Goal: Information Seeking & Learning: Find specific fact

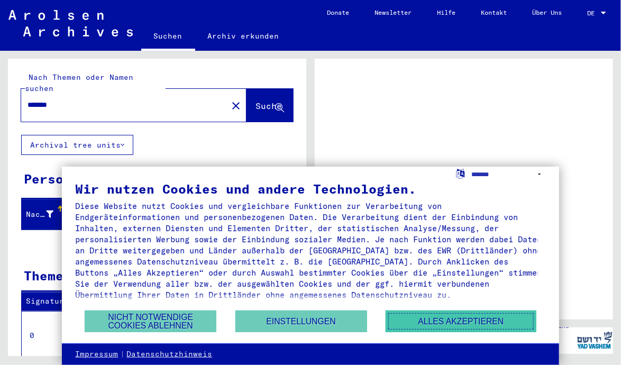
click at [441, 323] on button "Alles akzeptieren" at bounding box center [461, 322] width 151 height 22
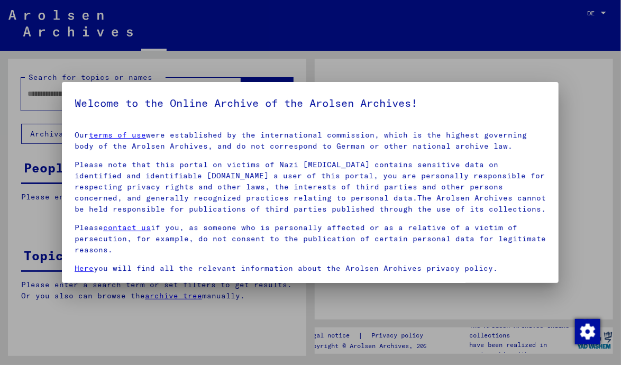
type input "*******"
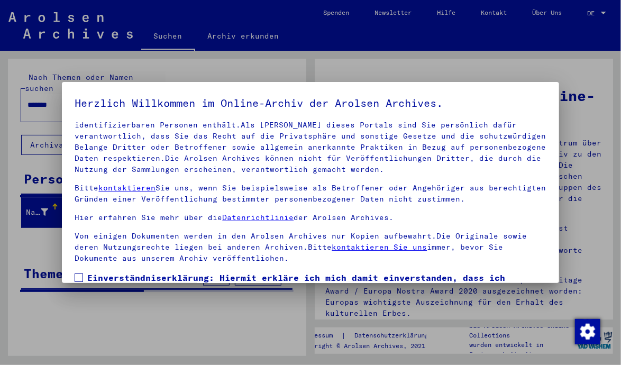
scroll to position [89, 0]
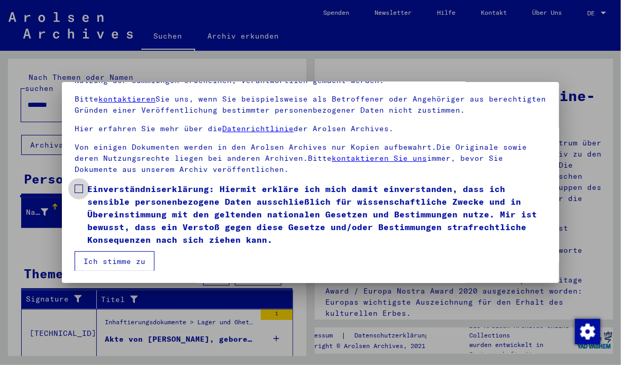
click at [82, 188] on span at bounding box center [79, 189] width 8 height 8
click at [107, 258] on button "Ich stimme zu" at bounding box center [115, 261] width 80 height 20
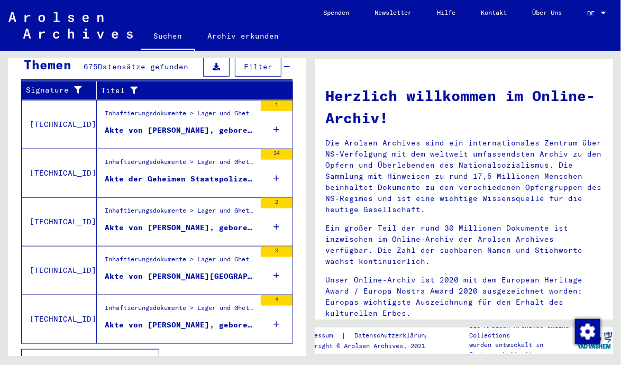
scroll to position [375, 0]
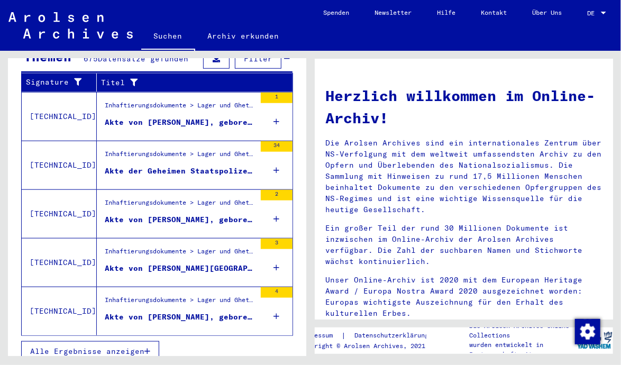
click at [122, 347] on span "Alle Ergebnisse anzeigen" at bounding box center [87, 352] width 114 height 10
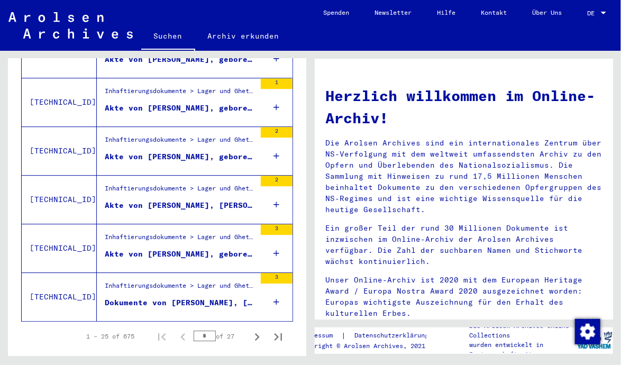
scroll to position [1186, 0]
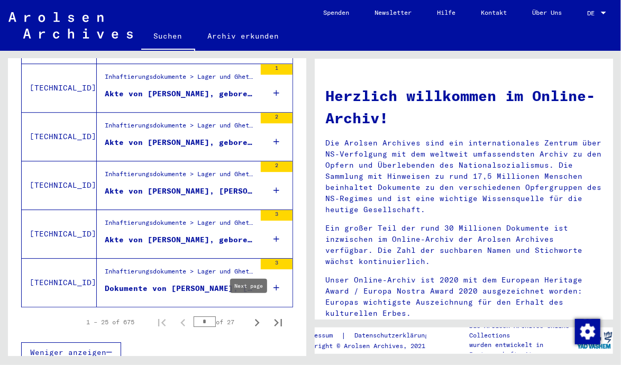
click at [255, 319] on icon "Next page" at bounding box center [257, 322] width 5 height 7
type input "*"
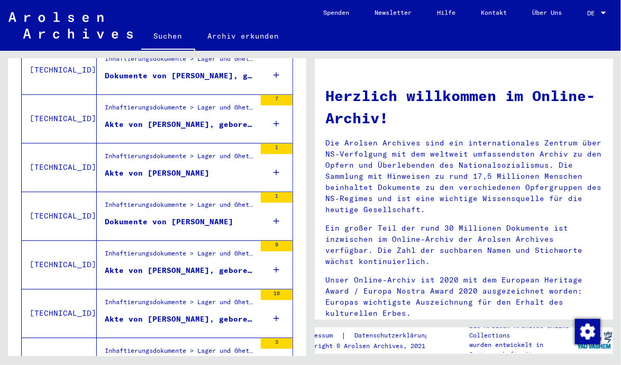
scroll to position [834, 0]
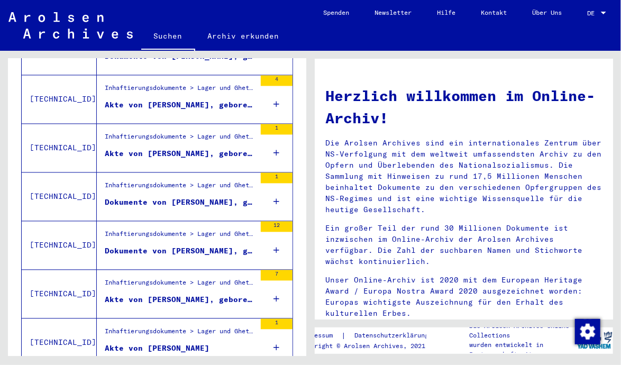
click at [190, 149] on div "Akte von [PERSON_NAME], geboren am [DEMOGRAPHIC_DATA]" at bounding box center [180, 154] width 151 height 11
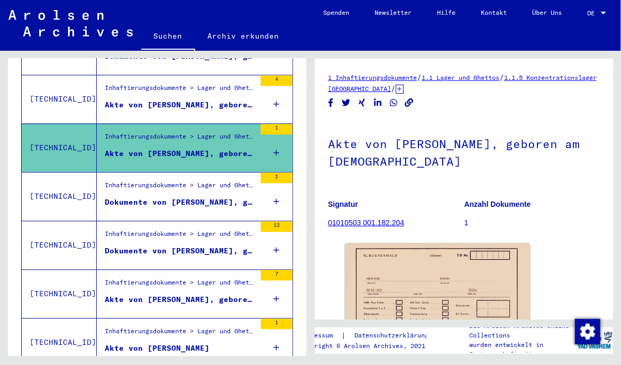
click at [372, 223] on link "01010503 001.182.204" at bounding box center [366, 223] width 76 height 8
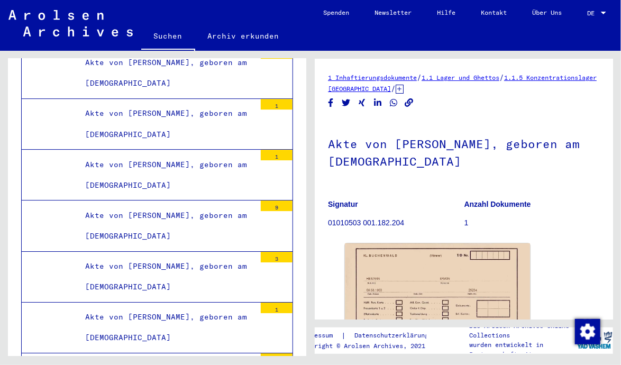
scroll to position [176, 0]
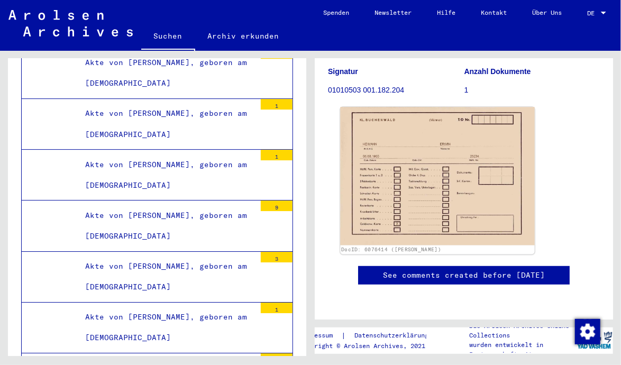
click at [484, 142] on img at bounding box center [437, 176] width 195 height 138
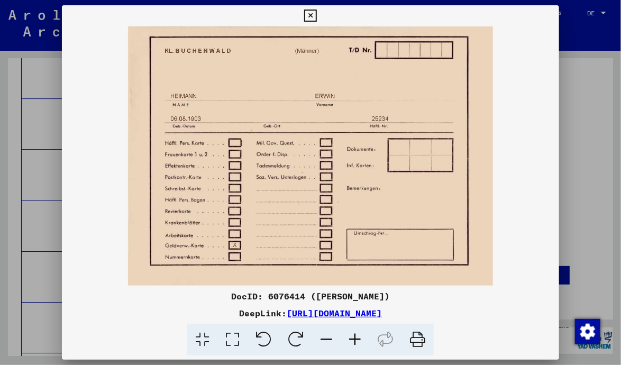
click at [586, 236] on div at bounding box center [310, 182] width 621 height 365
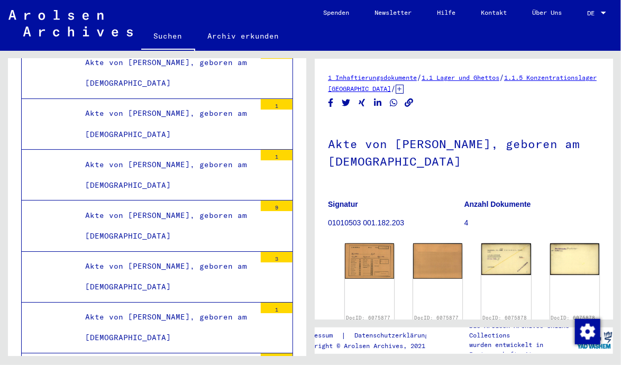
scroll to position [176, 0]
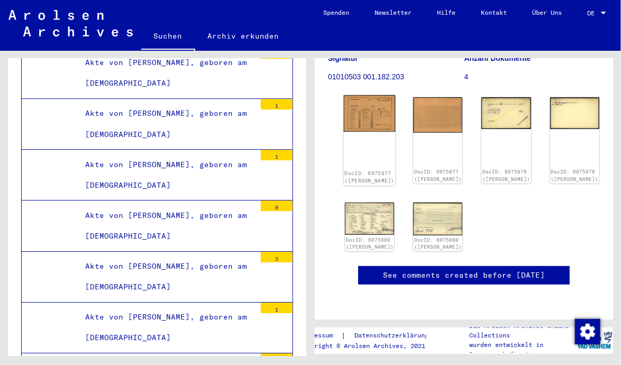
click at [354, 95] on div "DocID: 6075877 ([PERSON_NAME])" at bounding box center [370, 140] width 52 height 90
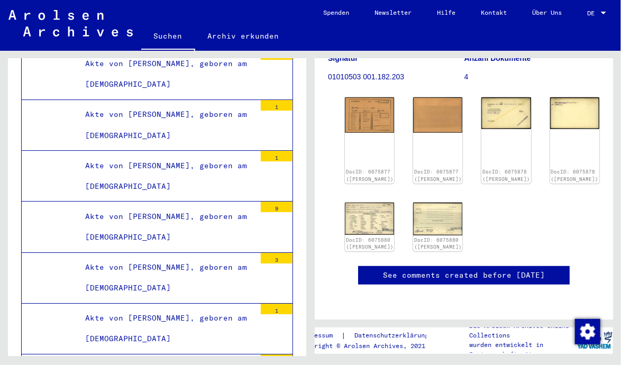
scroll to position [18399, 0]
